Goal: Register for event/course: Register for event/course

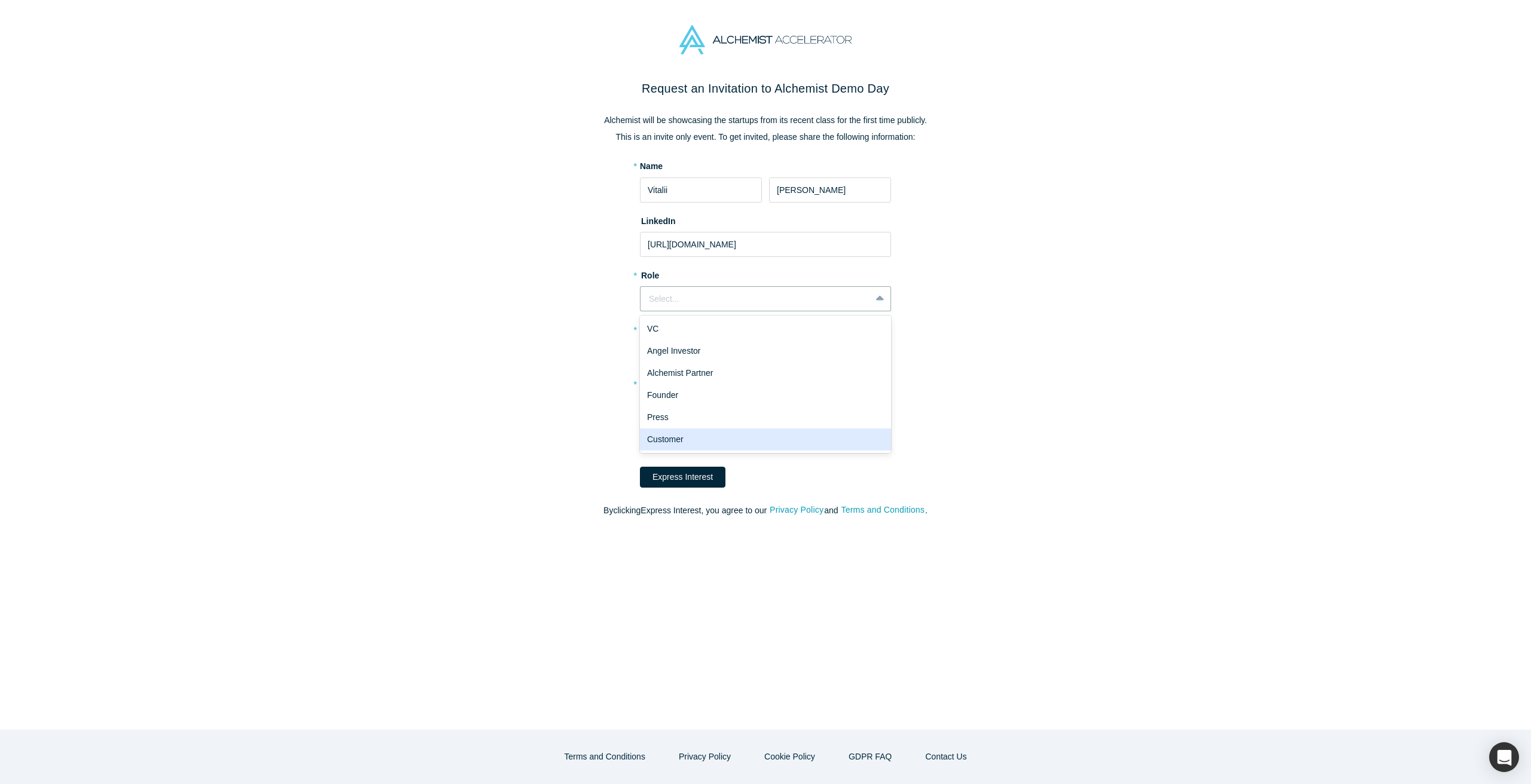
click at [673, 437] on div "Customer" at bounding box center [765, 439] width 251 height 22
click at [683, 302] on div "Customer" at bounding box center [756, 299] width 214 height 13
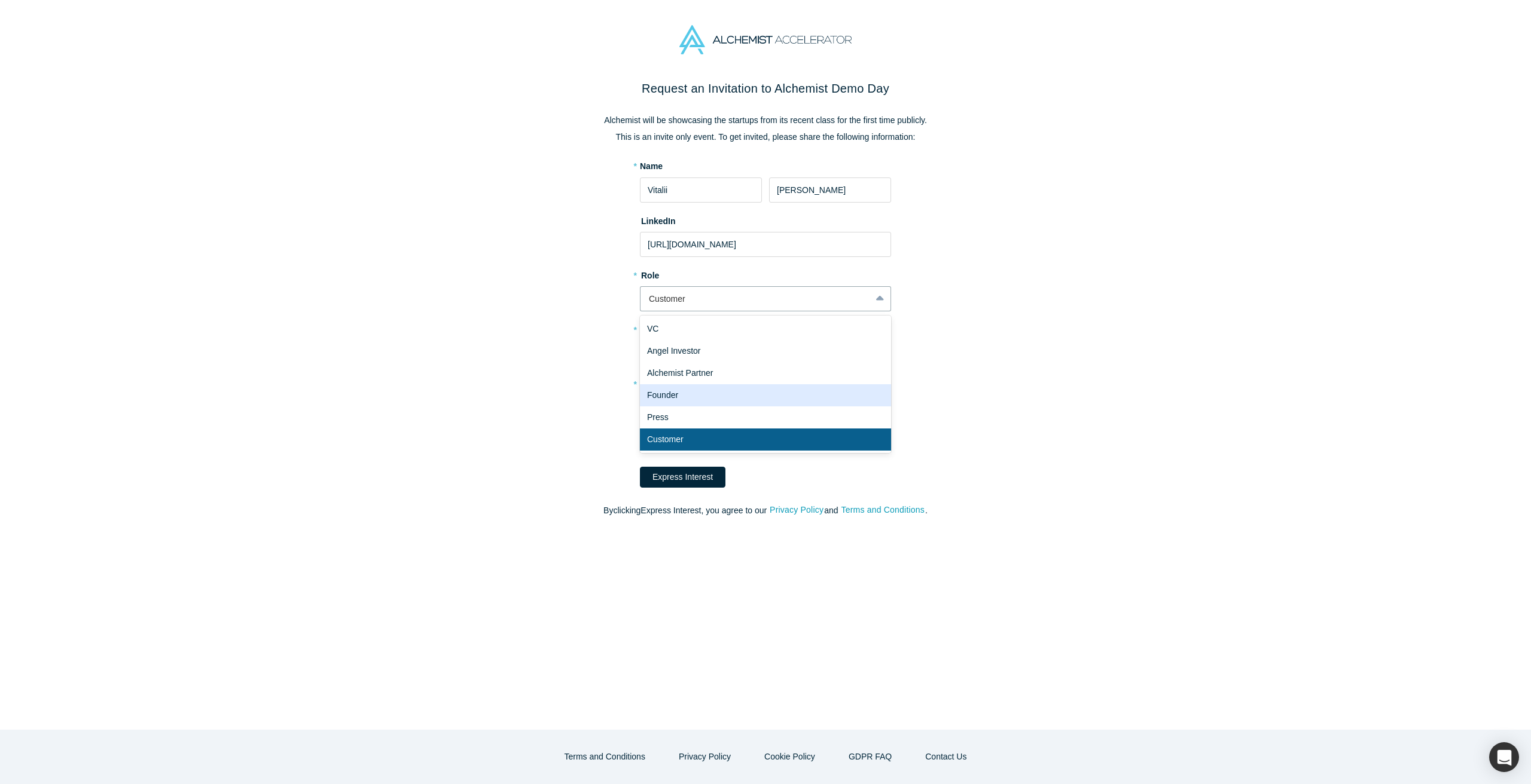
click at [675, 393] on div "Founder" at bounding box center [765, 395] width 251 height 22
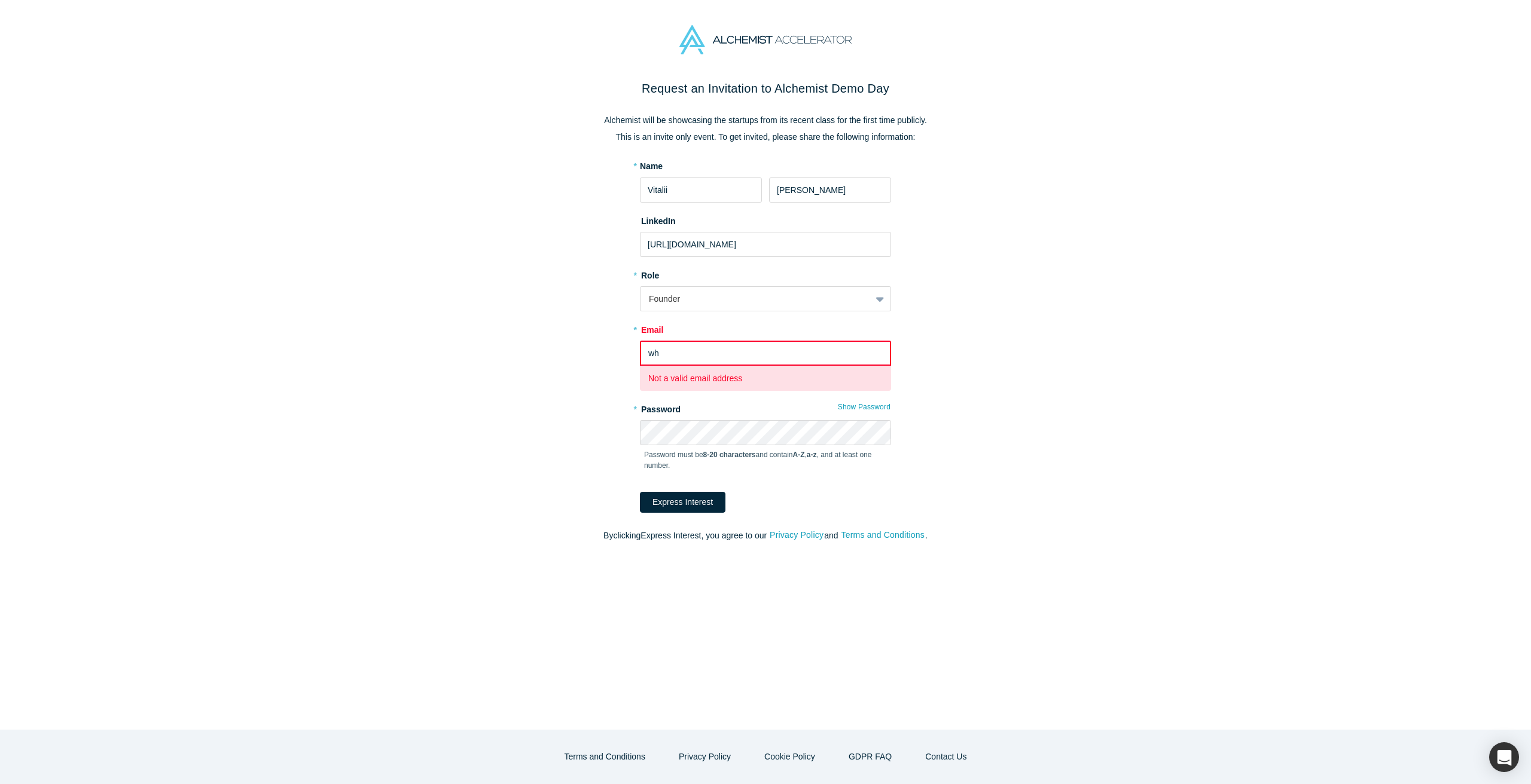
type input "w"
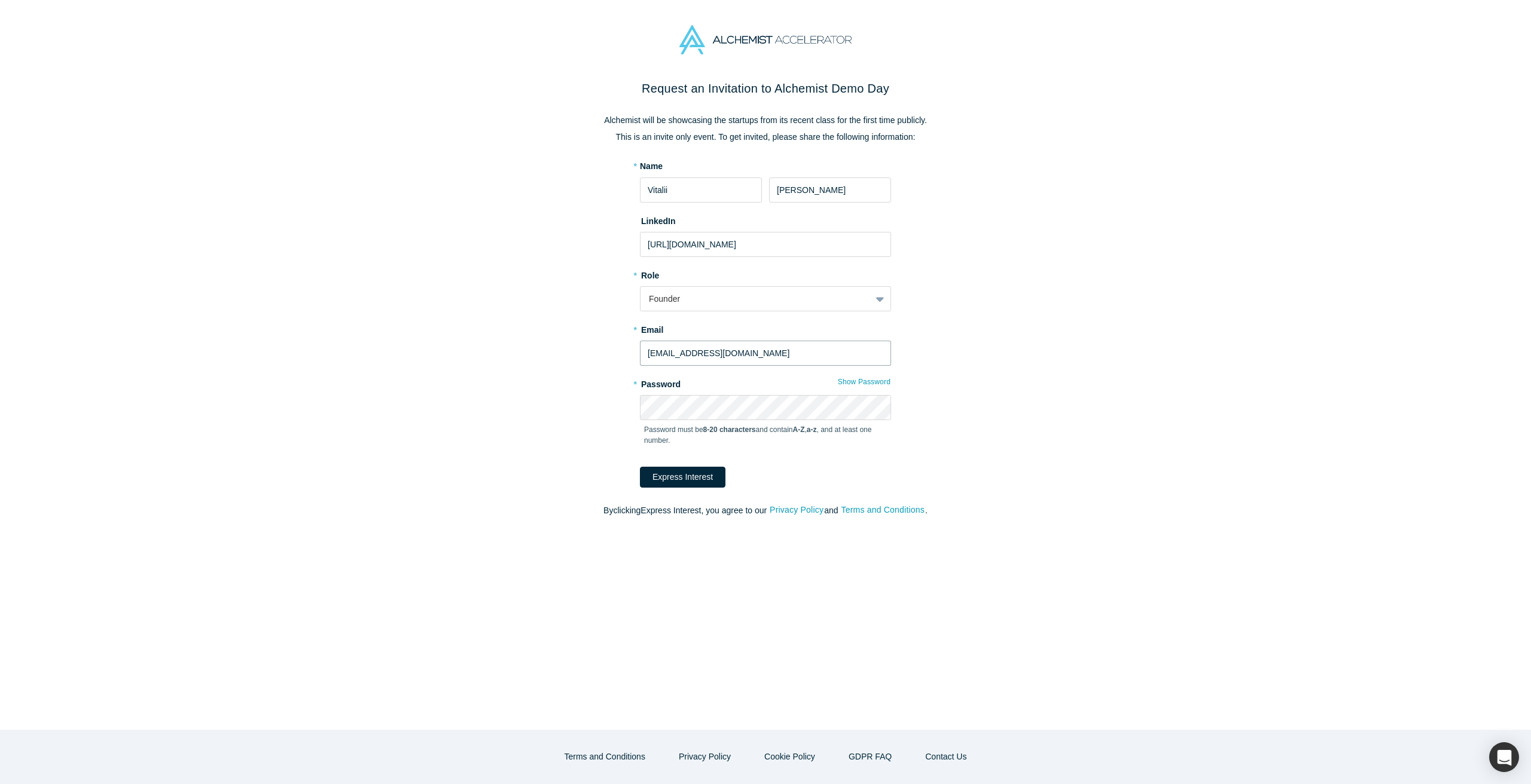
type input "[EMAIL_ADDRESS][DOMAIN_NAME]"
click at [655, 475] on button "Express Interest" at bounding box center [683, 476] width 86 height 21
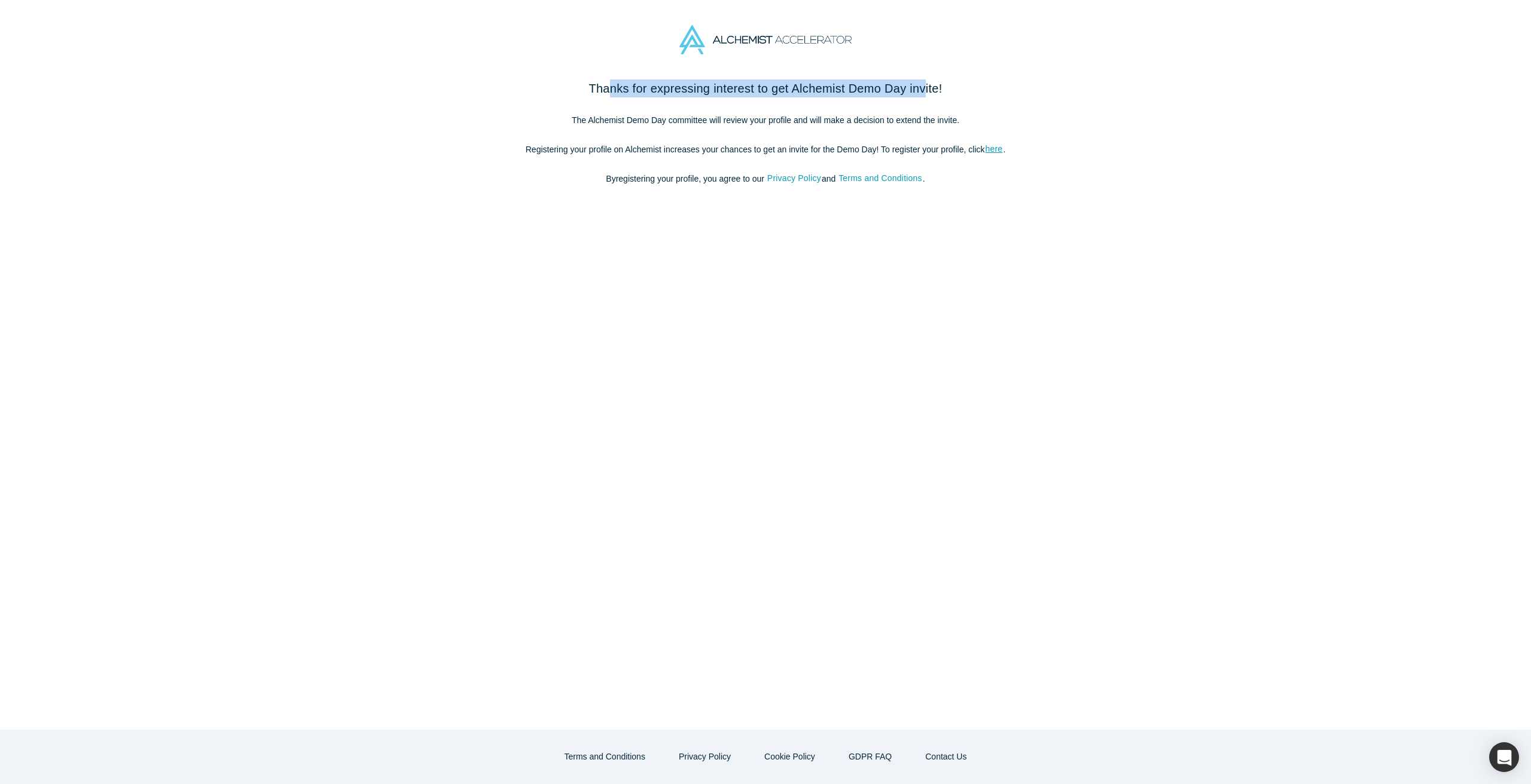
drag, startPoint x: 600, startPoint y: 90, endPoint x: 932, endPoint y: 89, distance: 332.0
click at [933, 89] on h2 "Thanks for expressing interest to get Alchemist Demo Day invite!" at bounding box center [766, 89] width 503 height 18
drag, startPoint x: 584, startPoint y: 120, endPoint x: 822, endPoint y: 119, distance: 238.0
click at [822, 120] on p "The Alchemist Demo Day committee will review your profile and will make a decis…" at bounding box center [766, 120] width 503 height 13
click at [891, 150] on p "Registering your profile on Alchemist increases your chances to get an invite f…" at bounding box center [766, 150] width 503 height 13
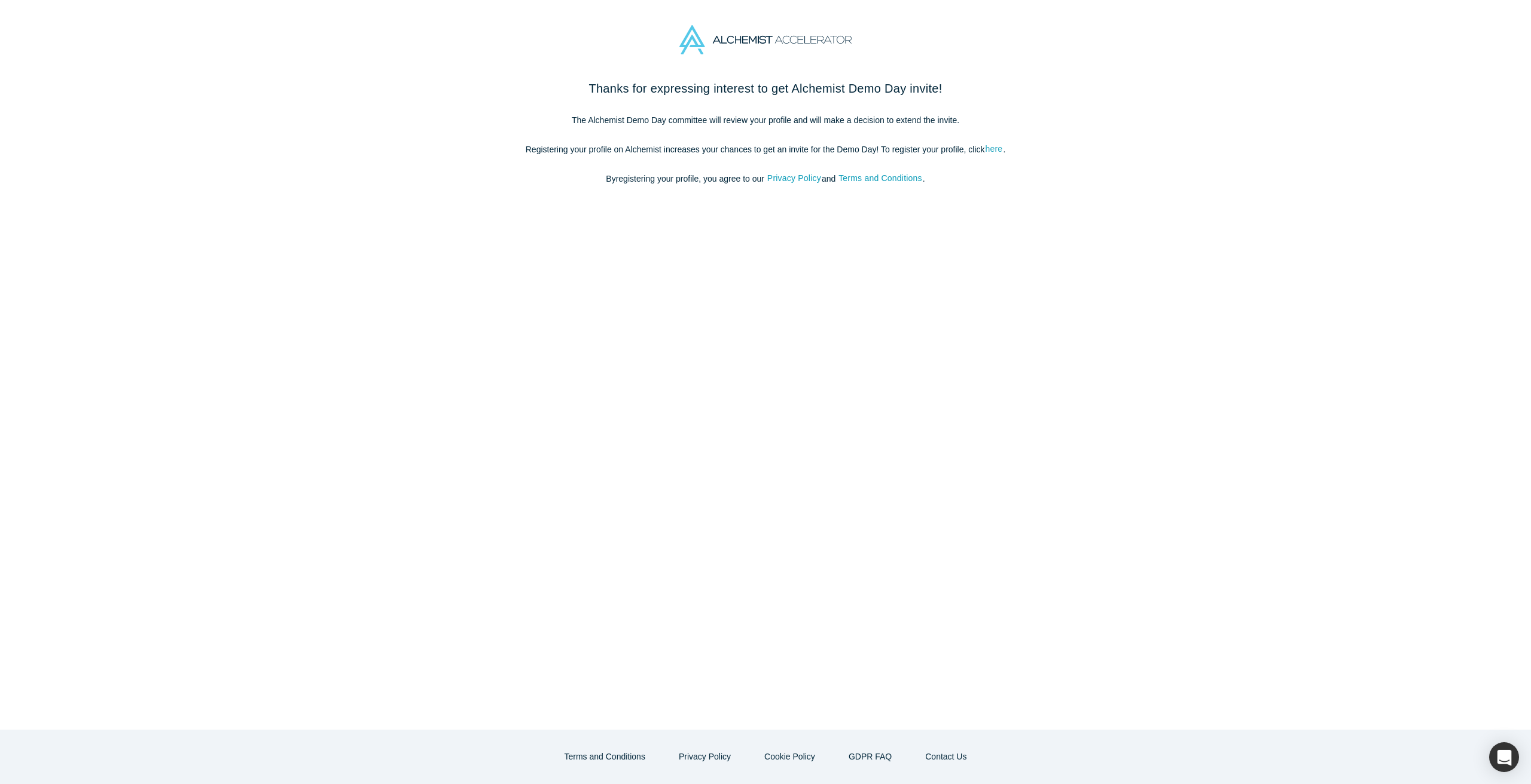
click at [990, 146] on link "here" at bounding box center [994, 149] width 19 height 14
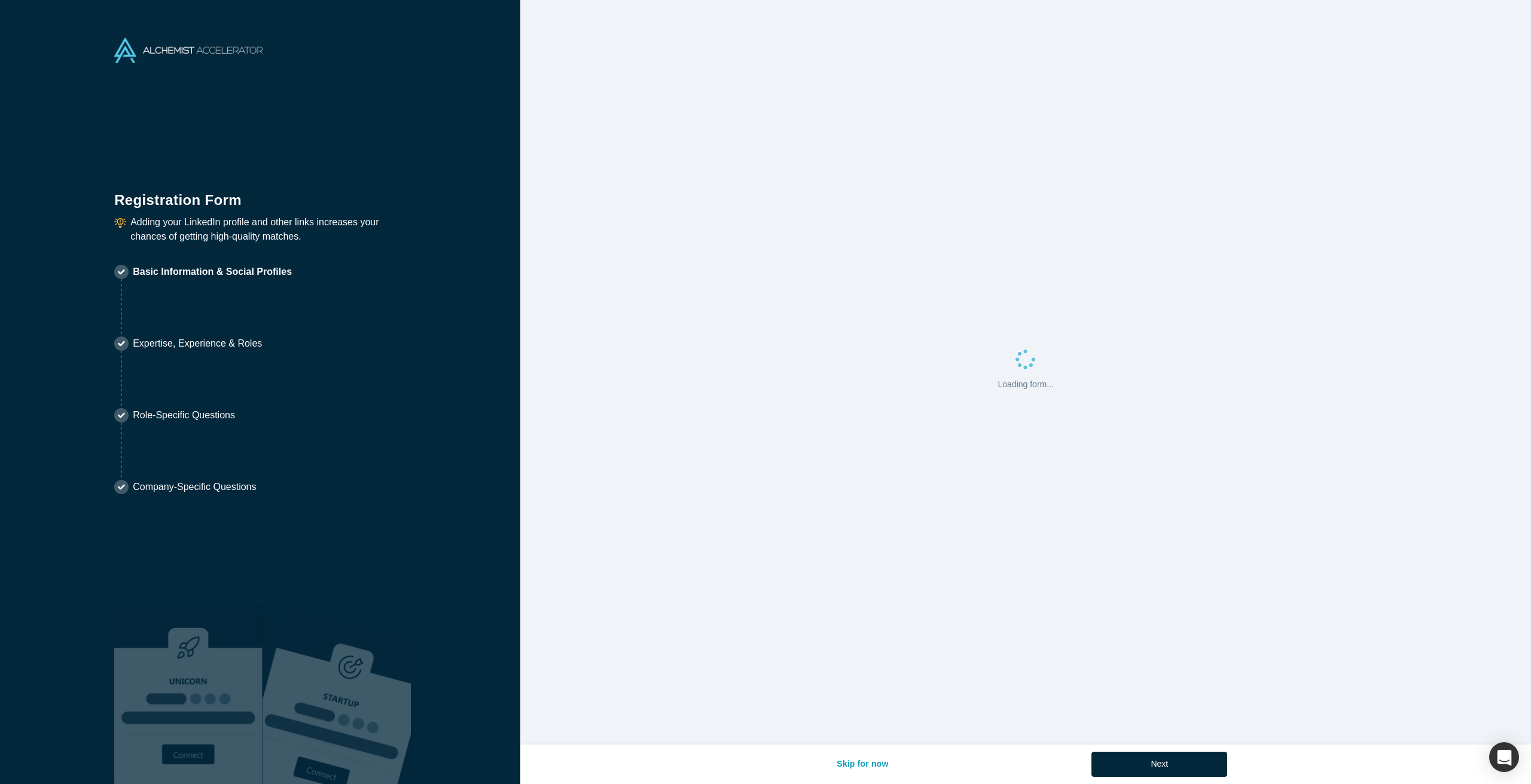
select select "US"
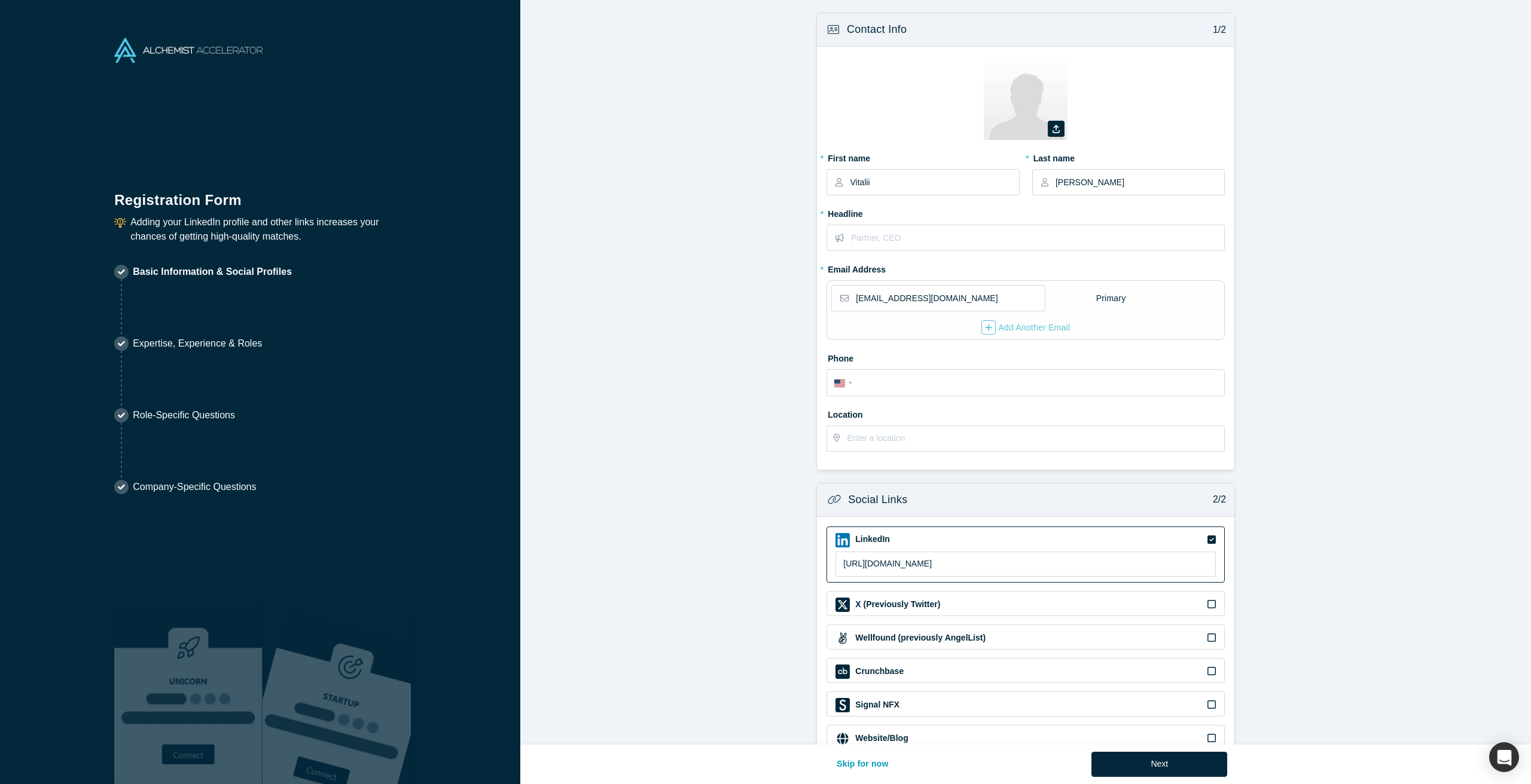
click at [1020, 127] on img at bounding box center [1026, 98] width 84 height 84
click at [1061, 127] on label at bounding box center [1056, 129] width 17 height 16
click at [0, 0] on input "file" at bounding box center [0, 0] width 0 height 0
